Goal: Task Accomplishment & Management: Use online tool/utility

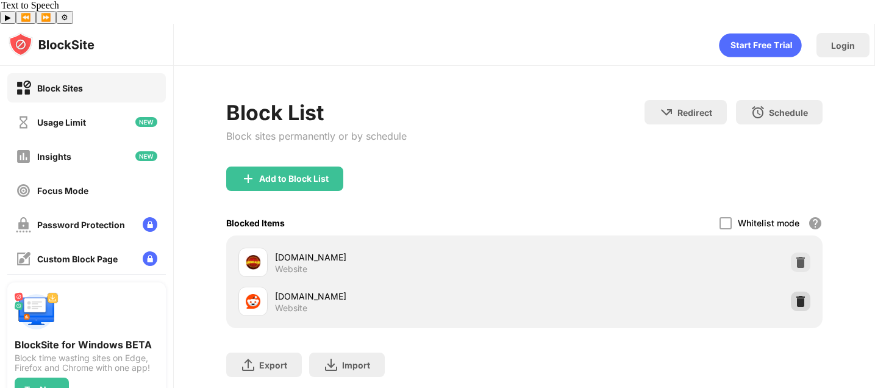
click at [794, 295] on img at bounding box center [800, 301] width 12 height 12
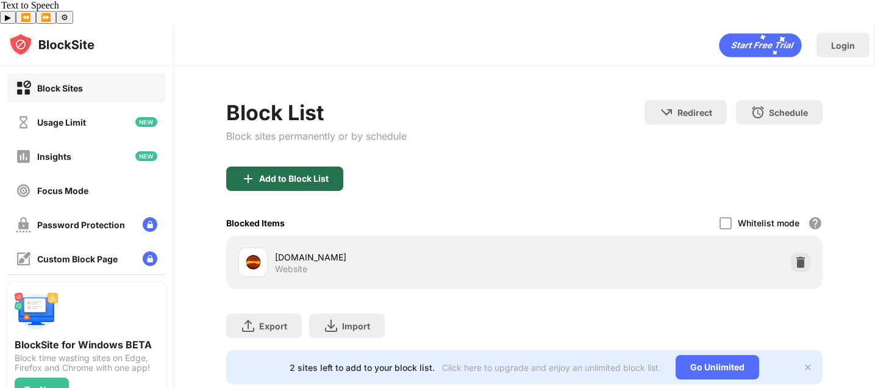
click at [302, 174] on div "Add to Block List" at bounding box center [294, 179] width 70 height 10
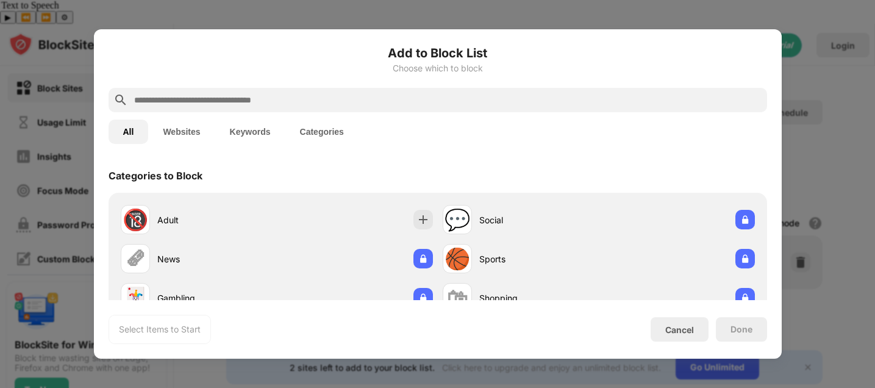
click at [371, 102] on input "text" at bounding box center [447, 100] width 629 height 15
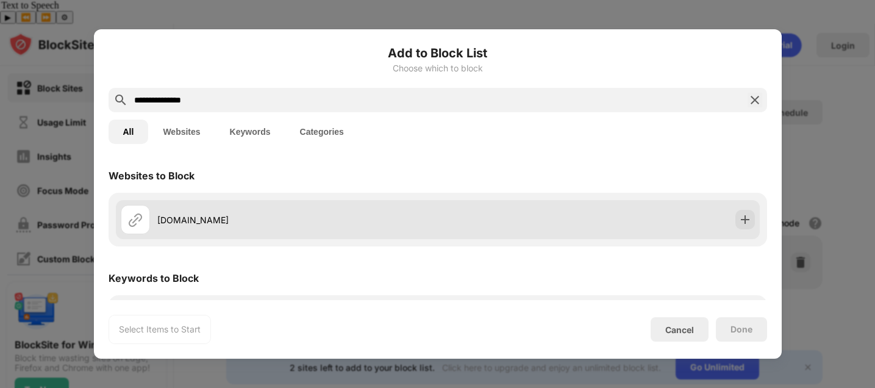
type input "**********"
click at [685, 216] on div "[DOMAIN_NAME]" at bounding box center [438, 219] width 644 height 39
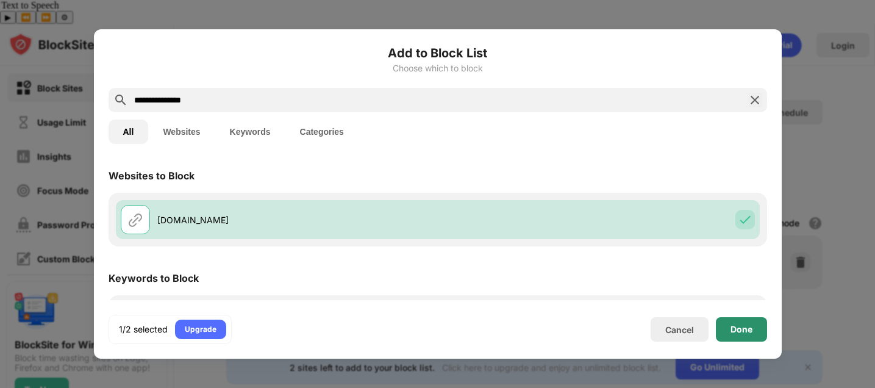
click at [730, 327] on div "Done" at bounding box center [741, 329] width 22 height 10
